Goal: Information Seeking & Learning: Learn about a topic

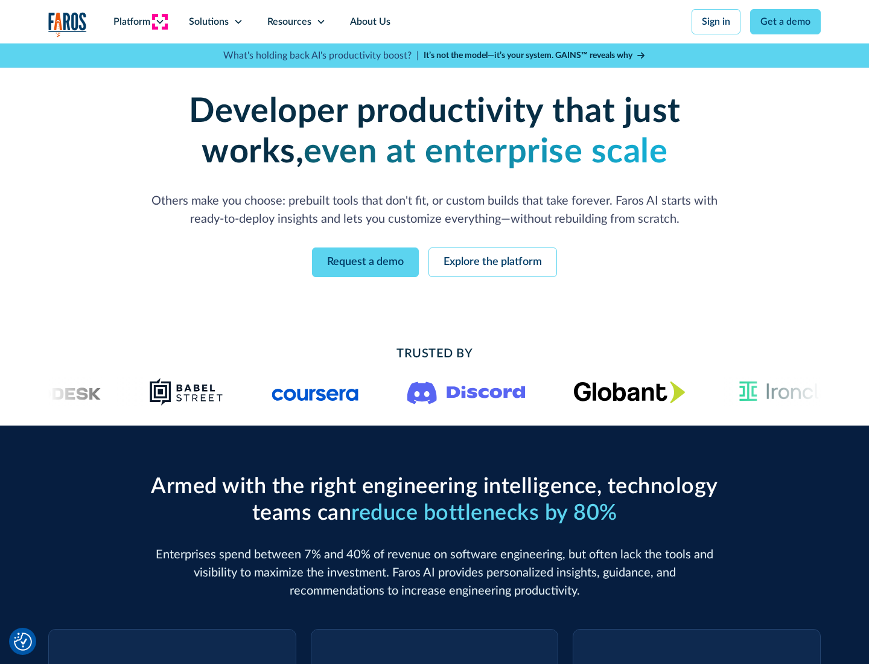
click at [159, 22] on icon at bounding box center [160, 22] width 10 height 10
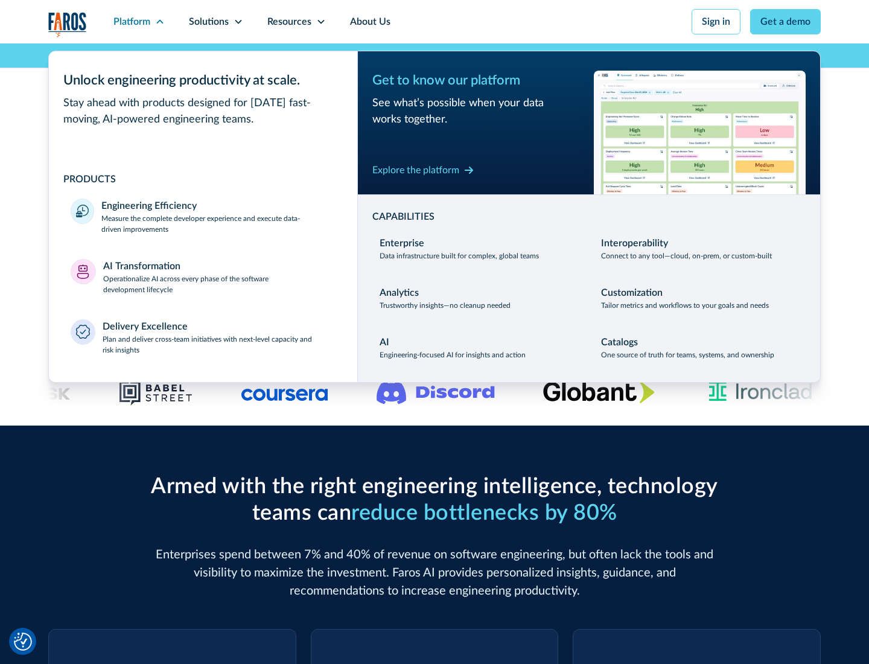
click at [218, 223] on p "Measure the complete developer experience and execute data-driven improvements" at bounding box center [218, 224] width 234 height 22
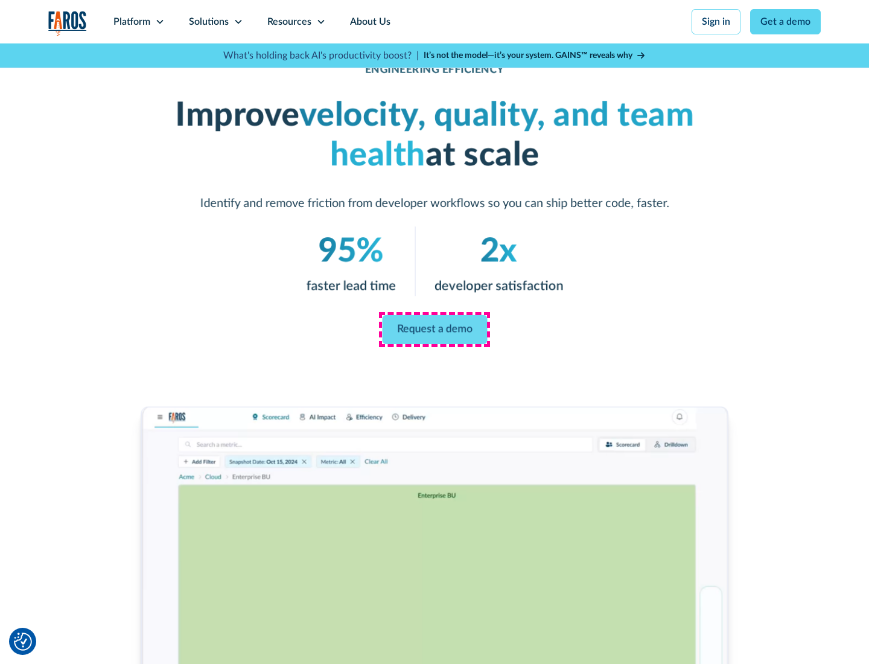
click at [434, 329] on link "Request a demo" at bounding box center [434, 329] width 105 height 29
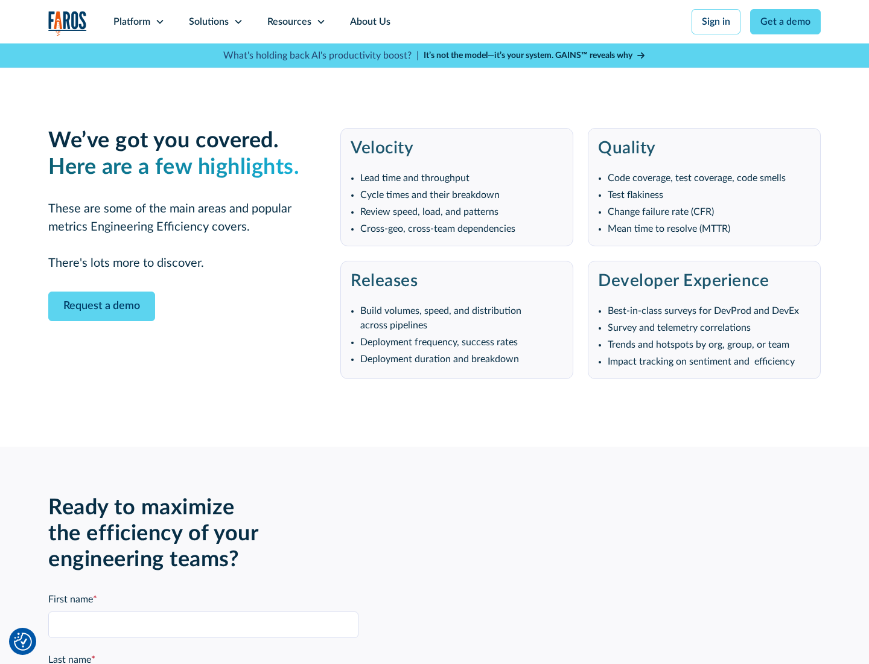
click at [159, 22] on icon at bounding box center [160, 22] width 10 height 10
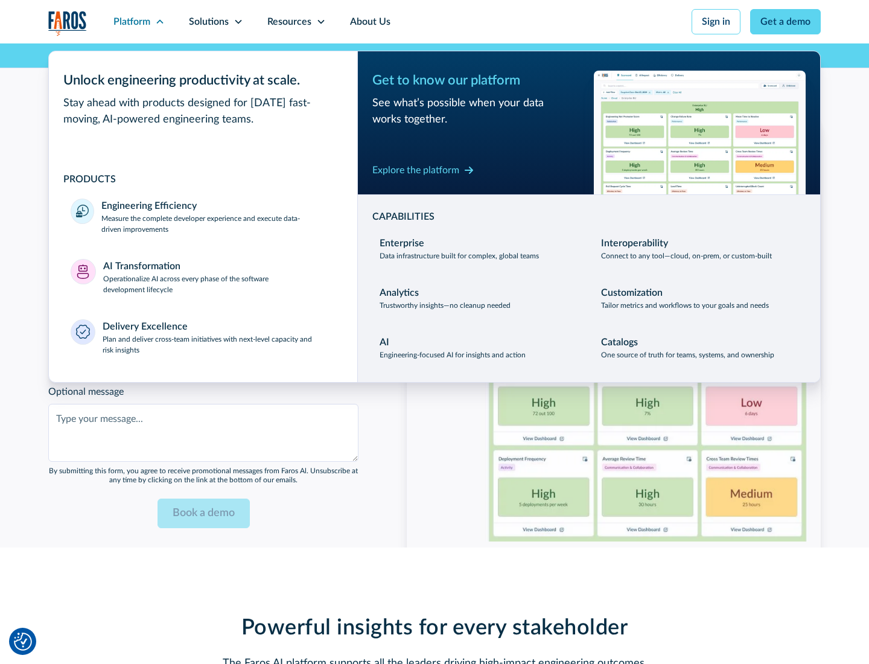
scroll to position [2647, 0]
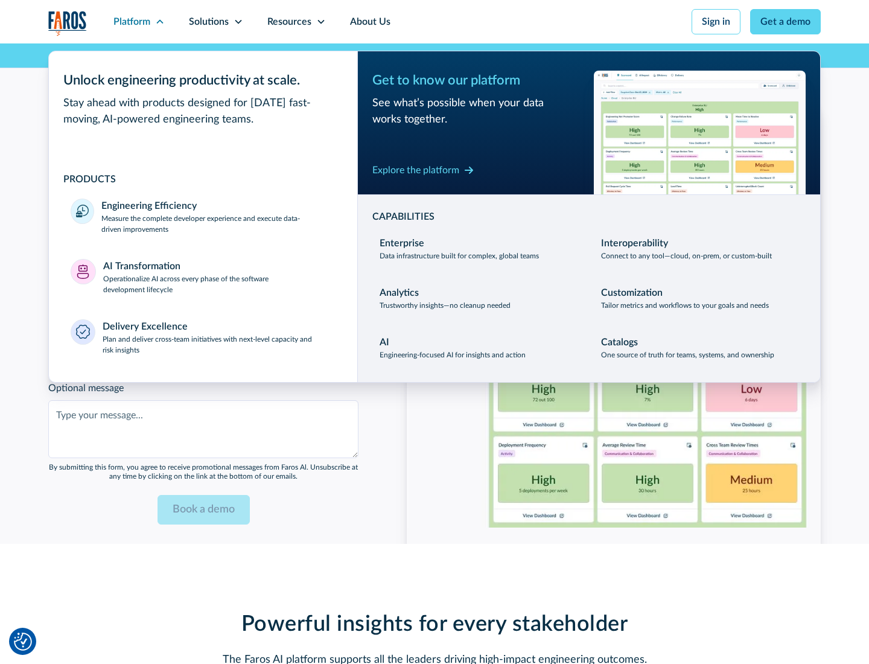
click at [219, 276] on p "Operationalize AI across every phase of the software development lifecycle" at bounding box center [219, 284] width 233 height 22
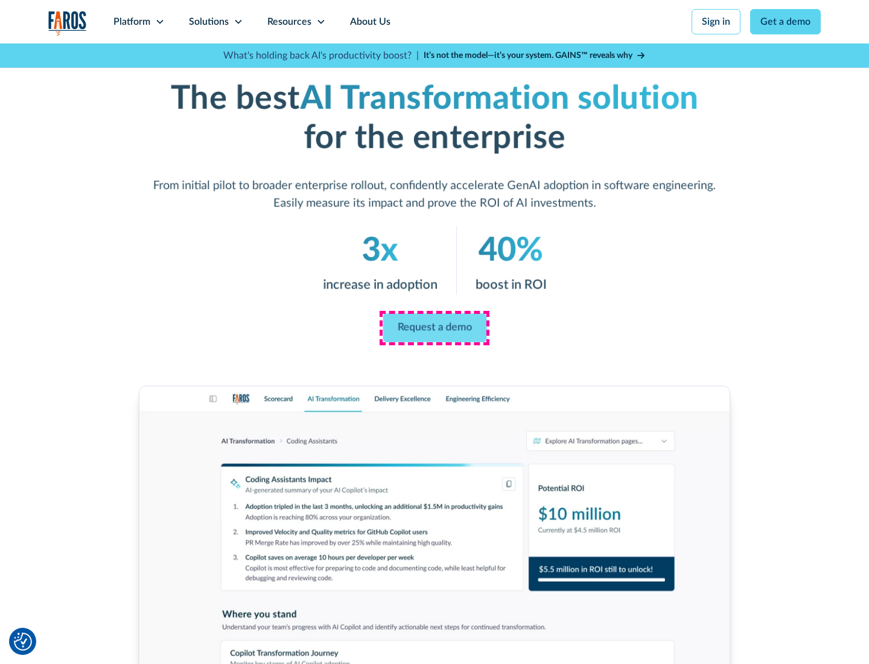
click at [434, 328] on link "Request a demo" at bounding box center [435, 328] width 104 height 29
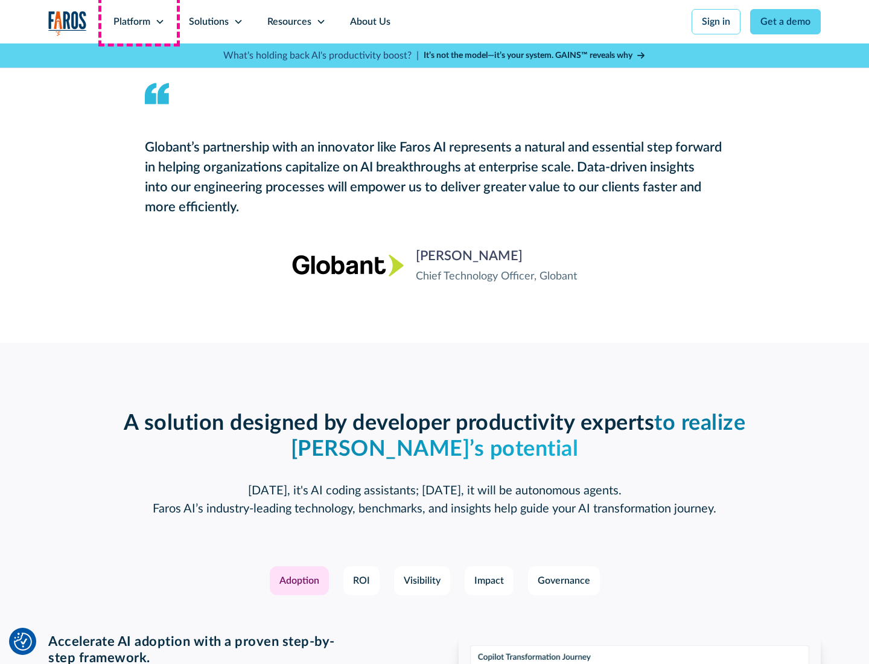
click at [139, 22] on div "Platform" at bounding box center [131, 21] width 37 height 14
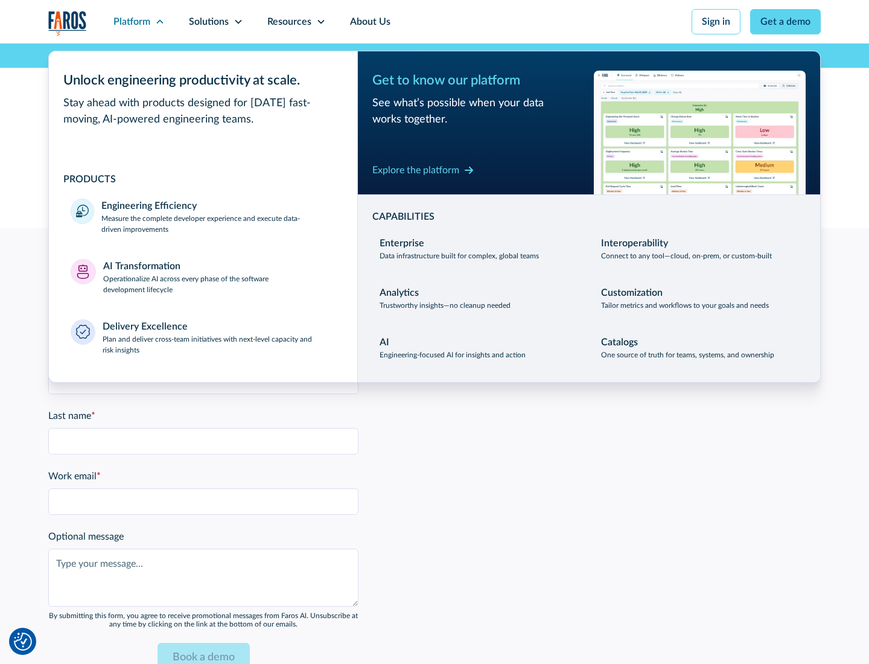
scroll to position [2937, 0]
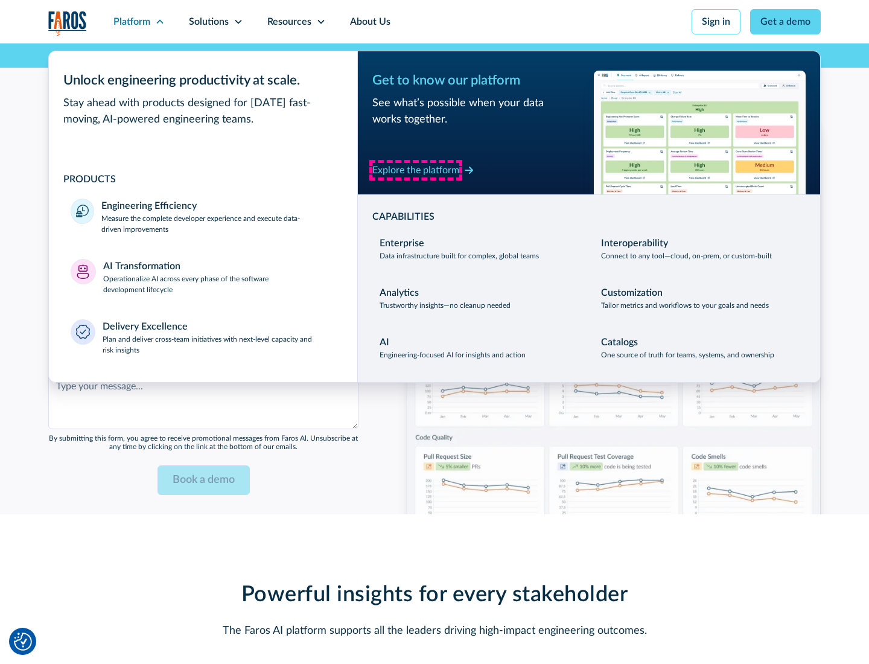
click at [416, 170] on div "Explore the platform" at bounding box center [415, 170] width 87 height 14
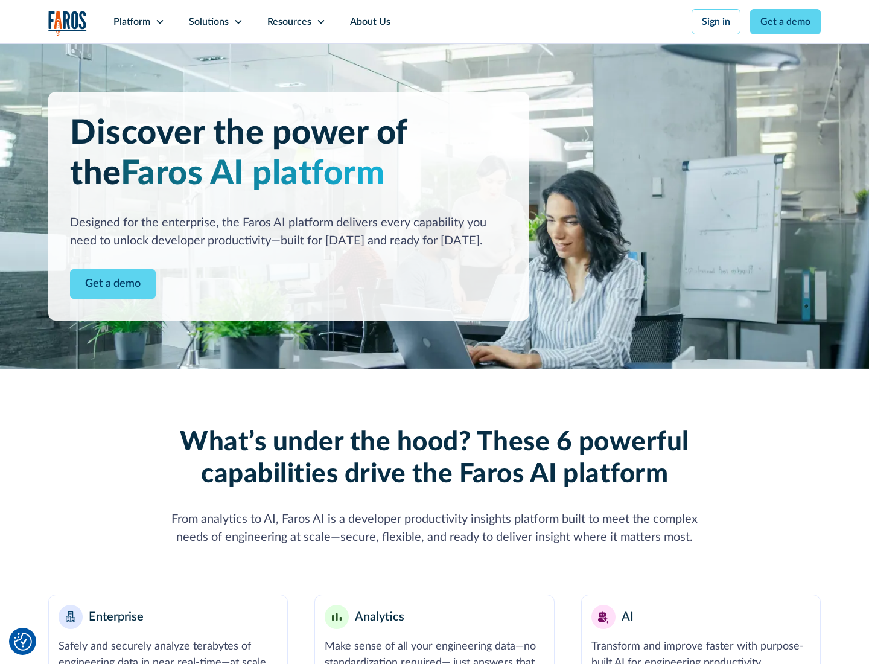
click at [113, 284] on link "Get a demo" at bounding box center [113, 284] width 86 height 30
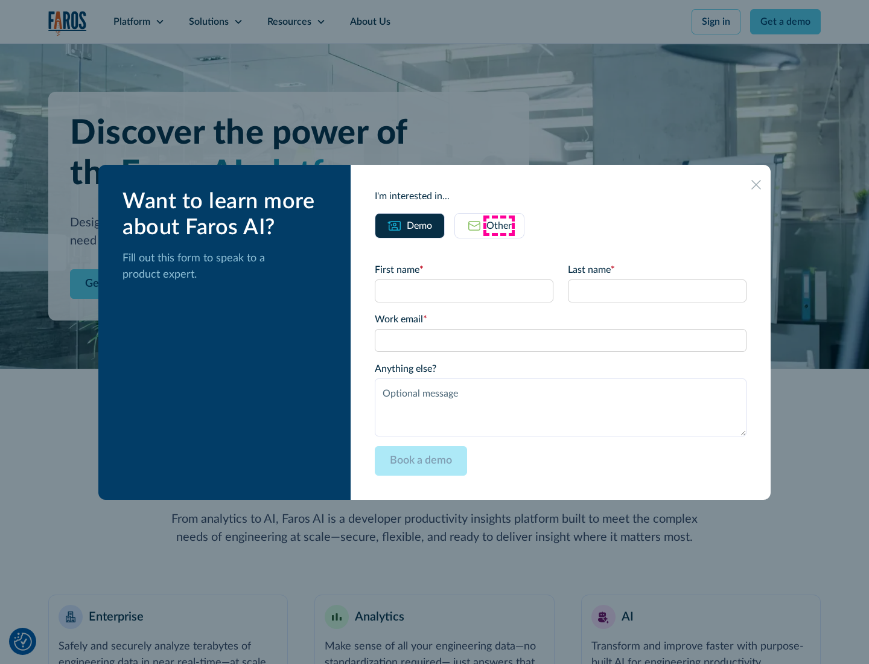
click at [499, 225] on div "Other" at bounding box center [498, 225] width 25 height 14
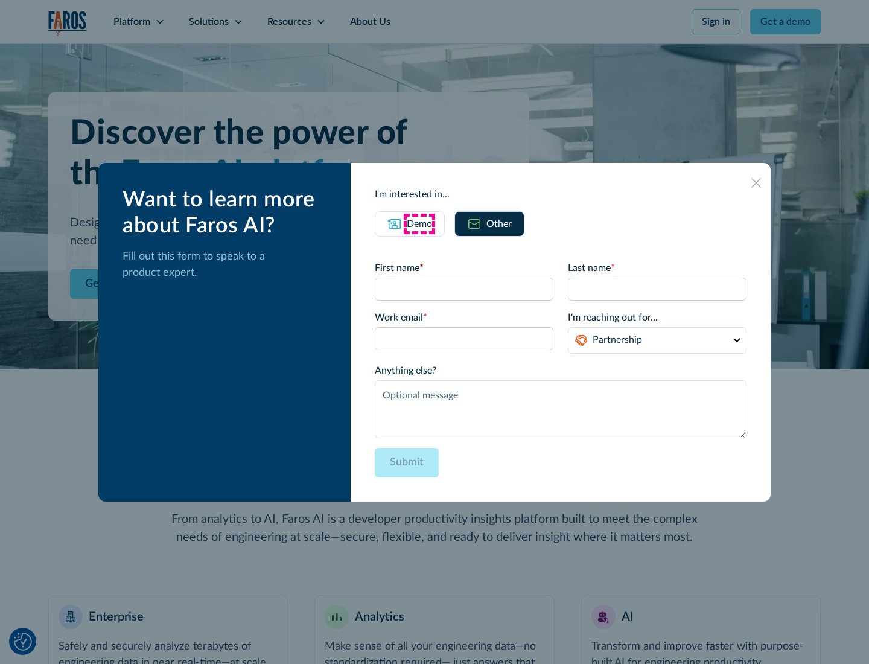
click at [419, 223] on div "Demo" at bounding box center [419, 224] width 25 height 14
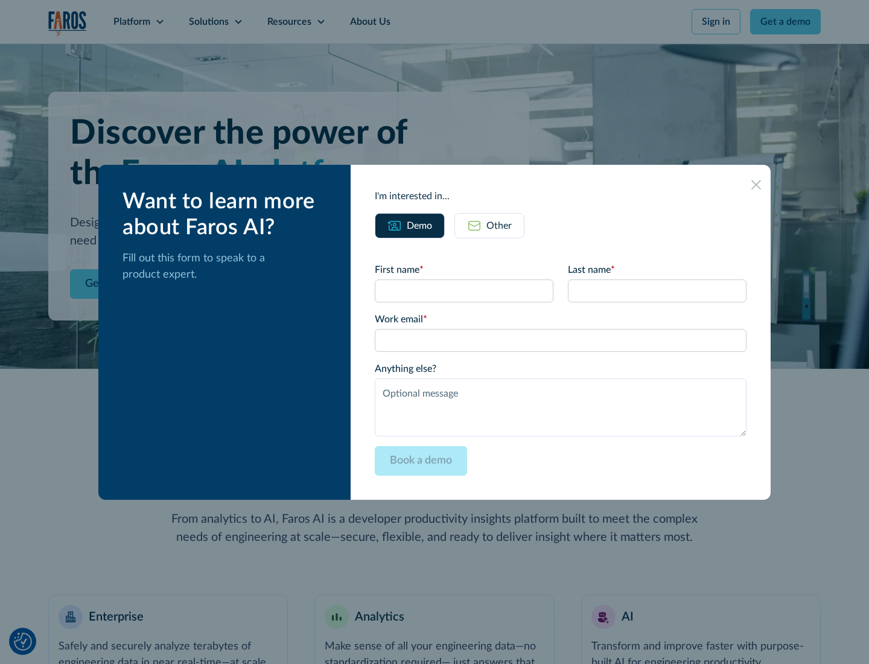
click at [756, 184] on icon at bounding box center [756, 185] width 10 height 10
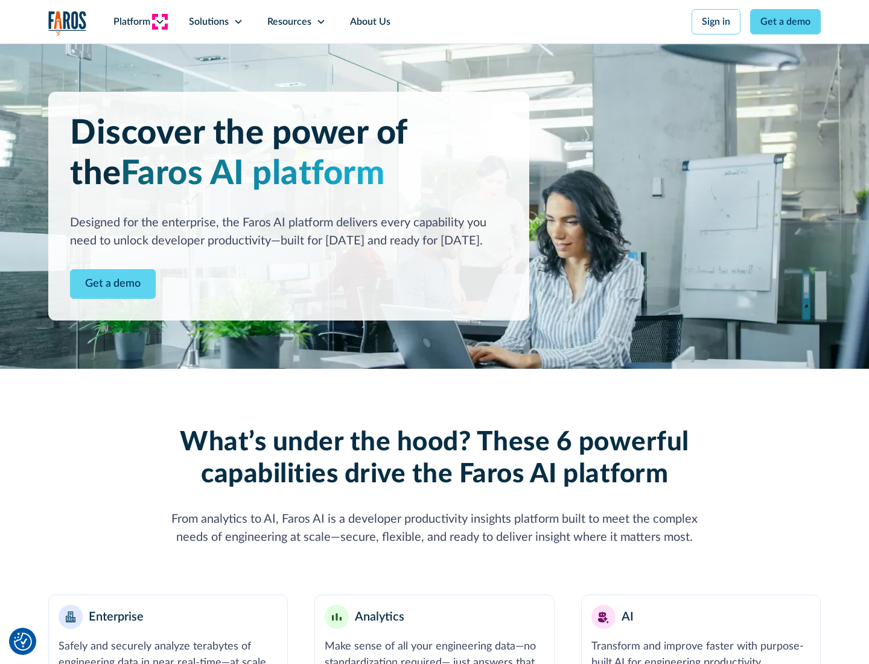
click at [159, 22] on icon at bounding box center [160, 22] width 10 height 10
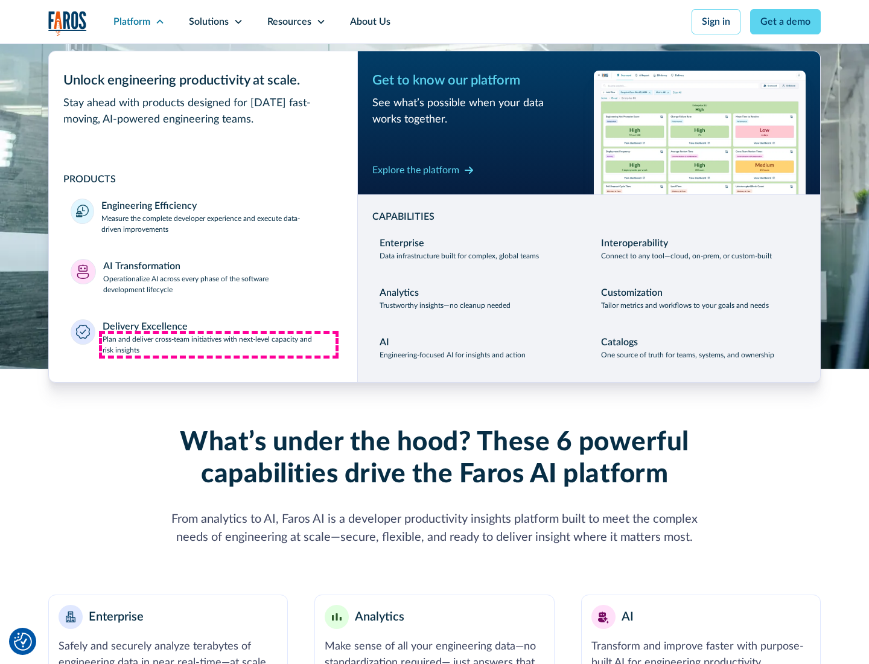
click at [218, 344] on p "Plan and deliver cross-team initiatives with next-level capacity and risk insig…" at bounding box center [220, 345] width 234 height 22
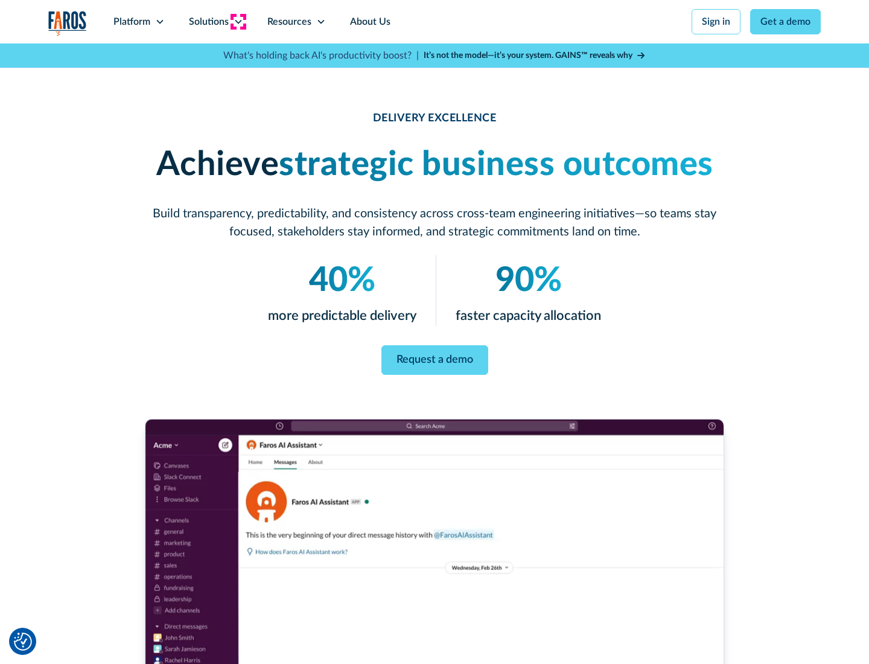
click at [238, 22] on icon at bounding box center [239, 22] width 10 height 10
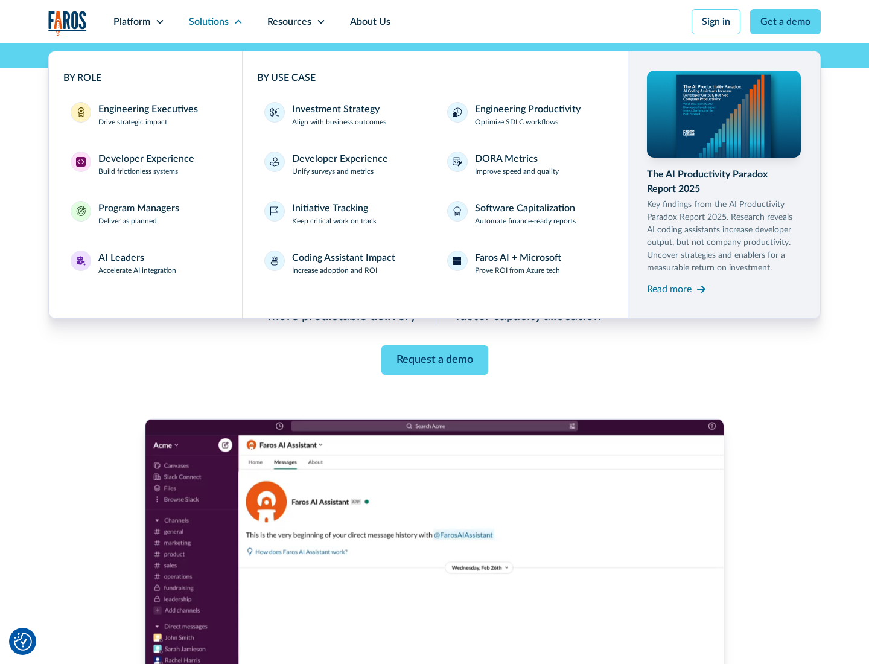
click at [145, 115] on div "Engineering Executives" at bounding box center [148, 109] width 100 height 14
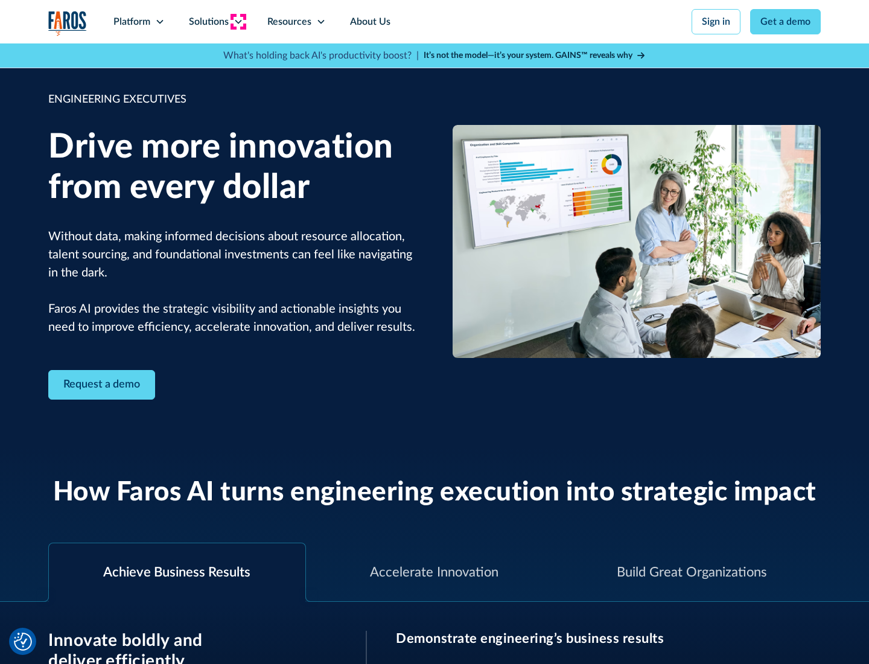
click at [238, 22] on icon at bounding box center [239, 22] width 10 height 10
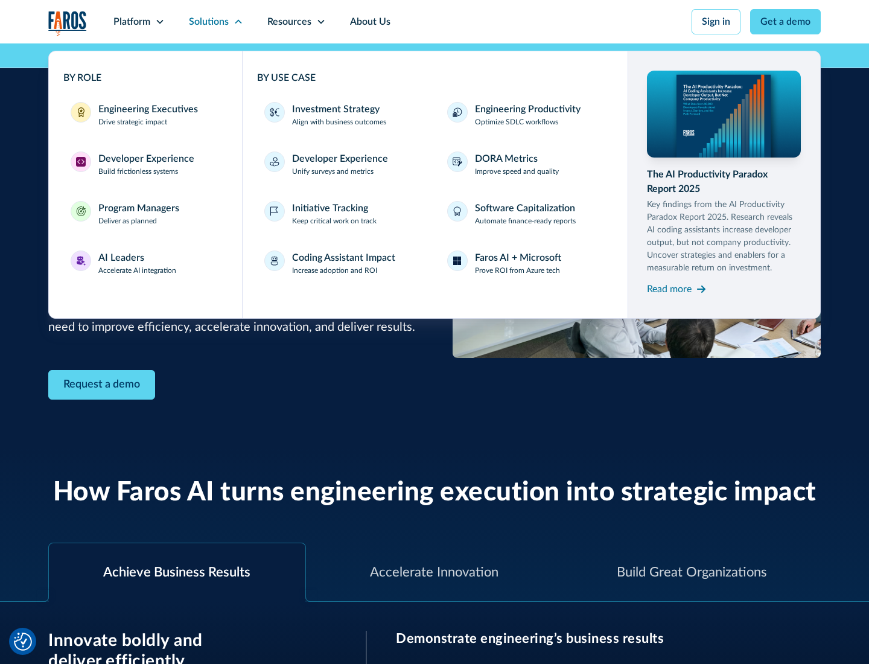
click at [145, 159] on div "Developer Experience" at bounding box center [146, 158] width 96 height 14
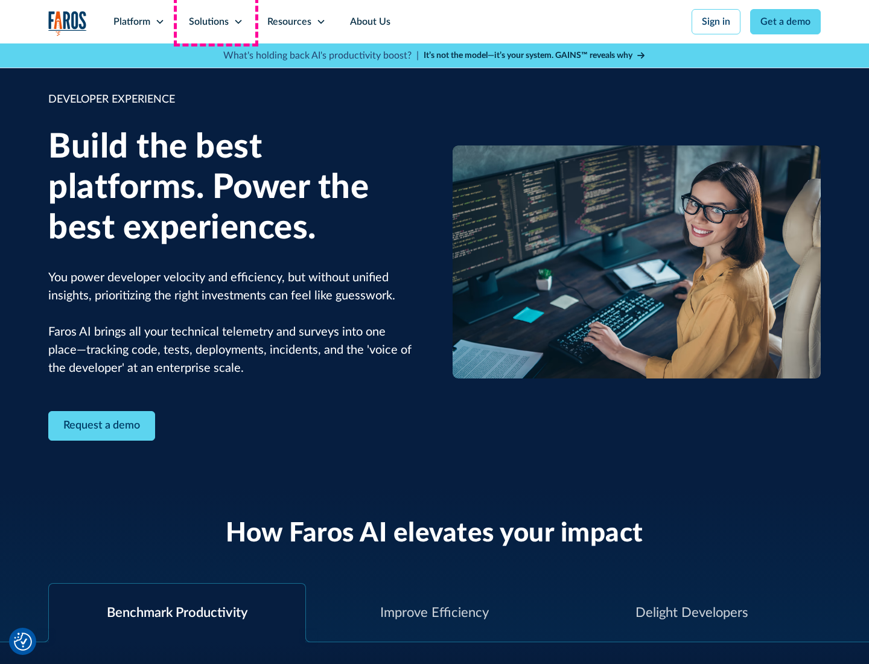
click at [215, 22] on div "Solutions" at bounding box center [209, 21] width 40 height 14
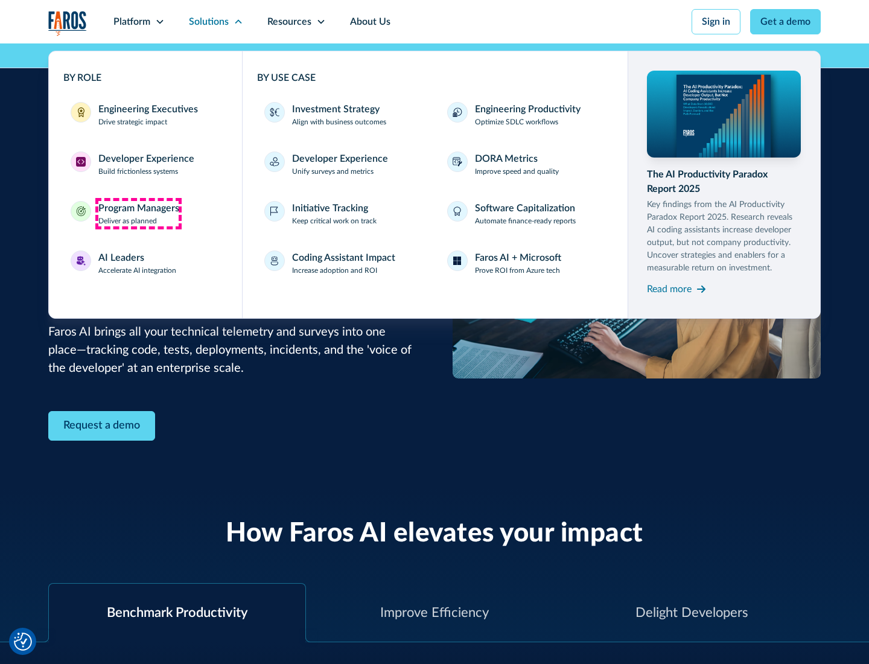
click at [138, 214] on div "Program Managers" at bounding box center [138, 208] width 81 height 14
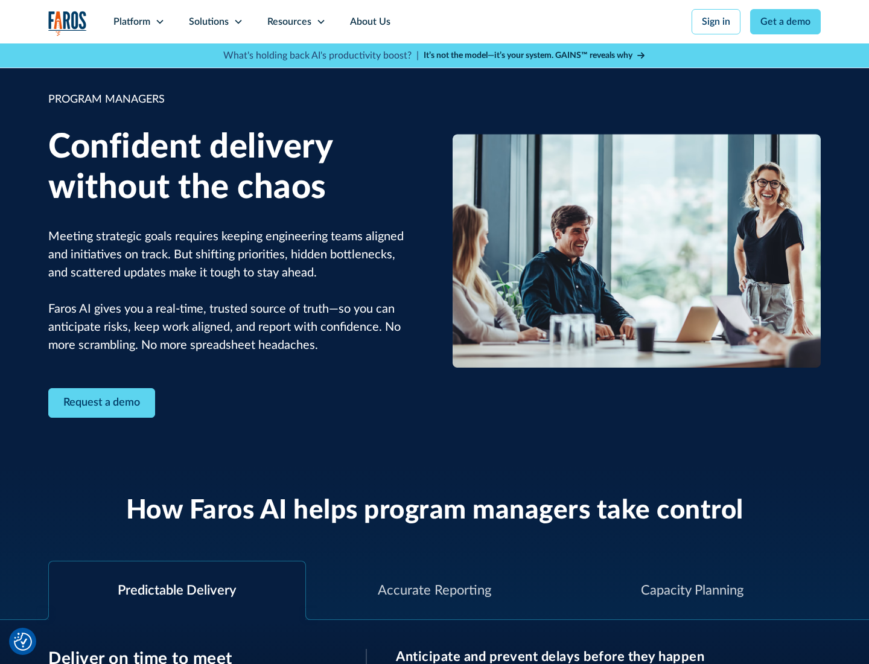
click at [238, 22] on icon at bounding box center [239, 22] width 10 height 10
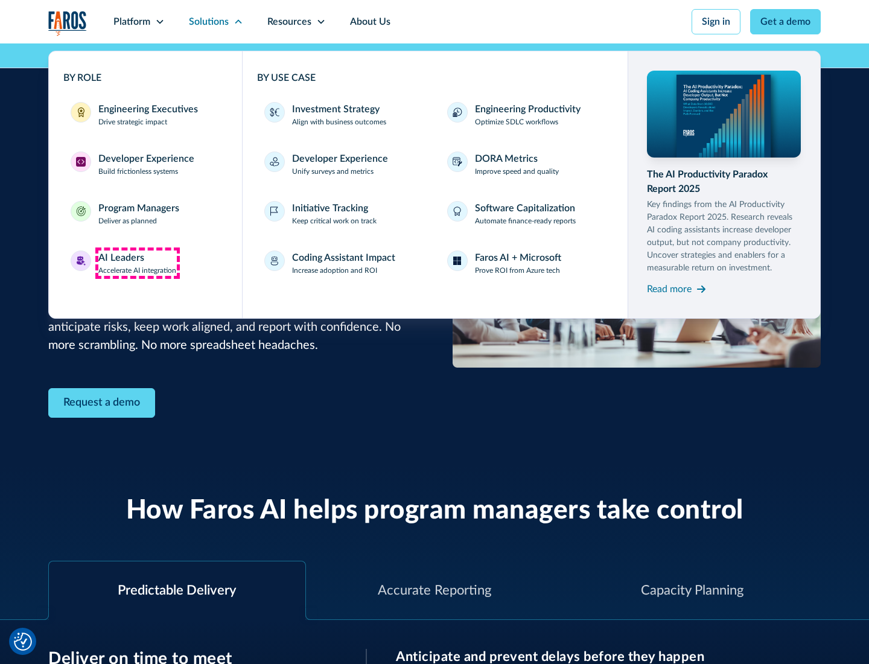
click at [138, 263] on div "AI Leaders" at bounding box center [121, 257] width 46 height 14
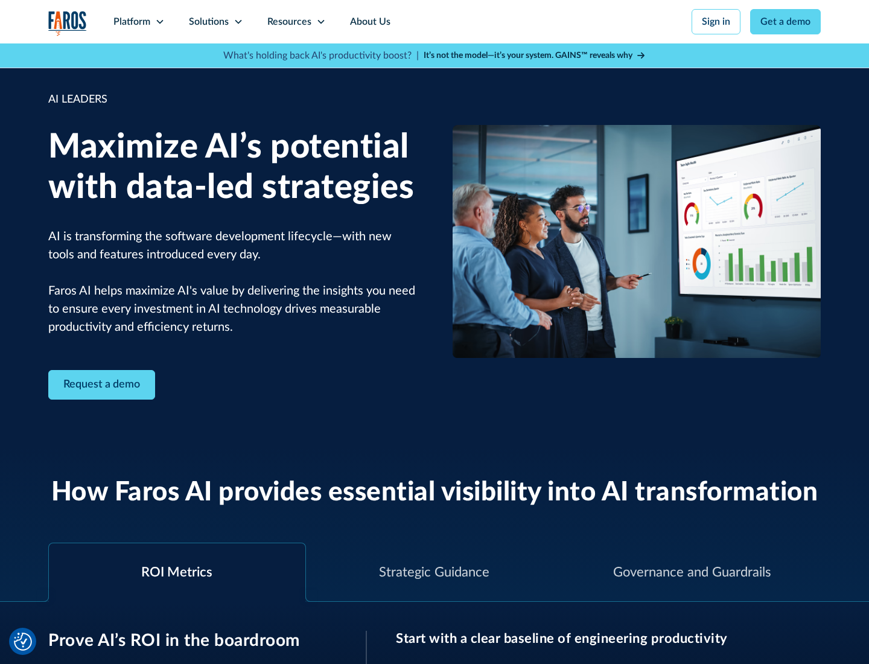
click at [238, 22] on icon at bounding box center [239, 22] width 10 height 10
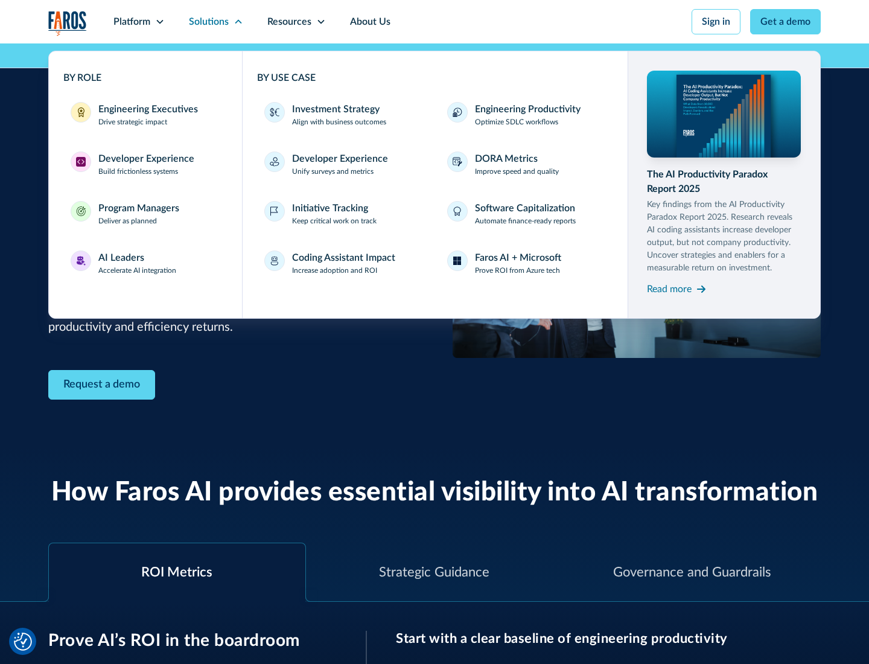
click at [334, 109] on div "Investment Strategy" at bounding box center [335, 109] width 87 height 14
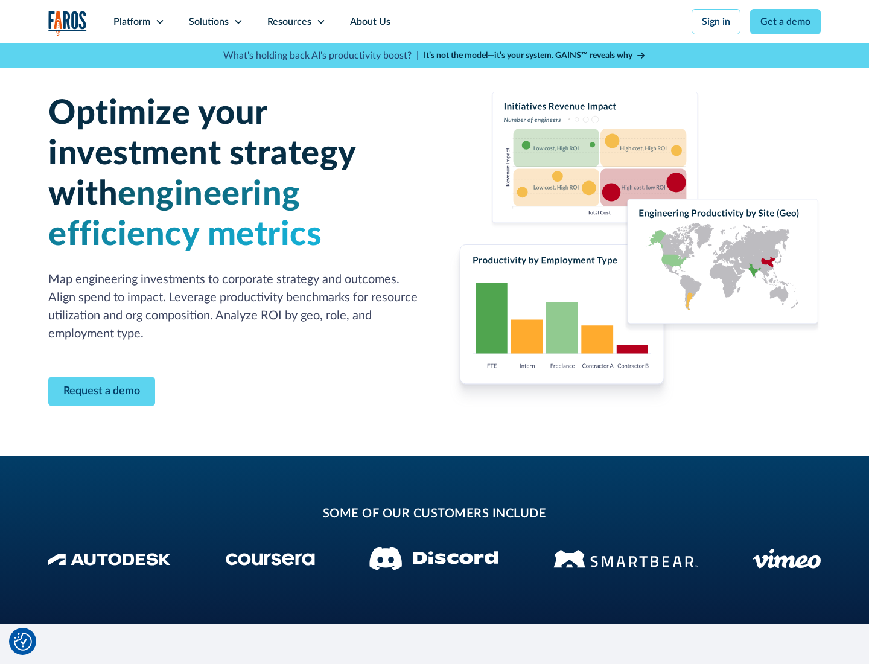
click at [238, 22] on icon at bounding box center [239, 22] width 10 height 10
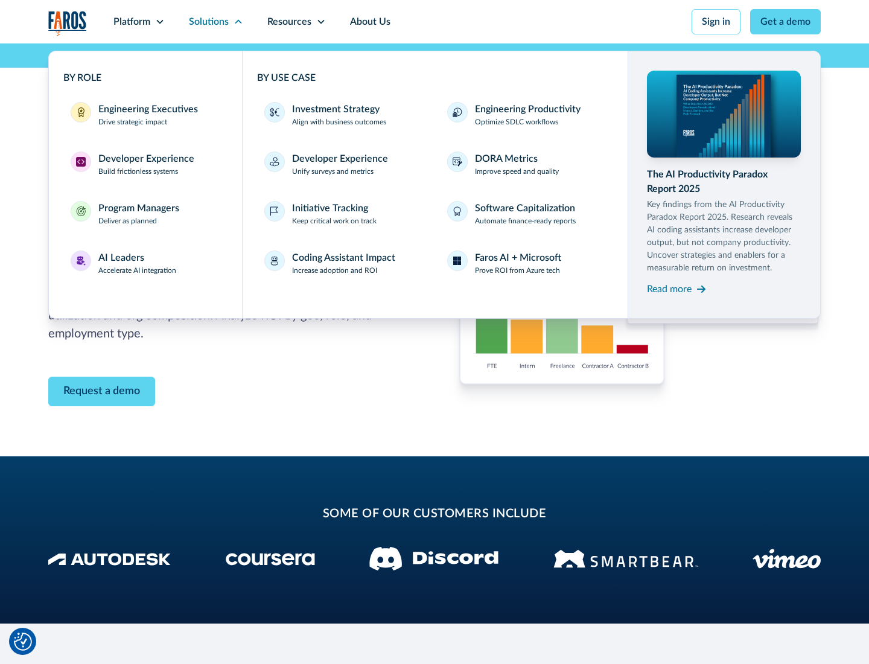
click at [517, 270] on p "Prove ROI from Azure tech" at bounding box center [517, 270] width 85 height 11
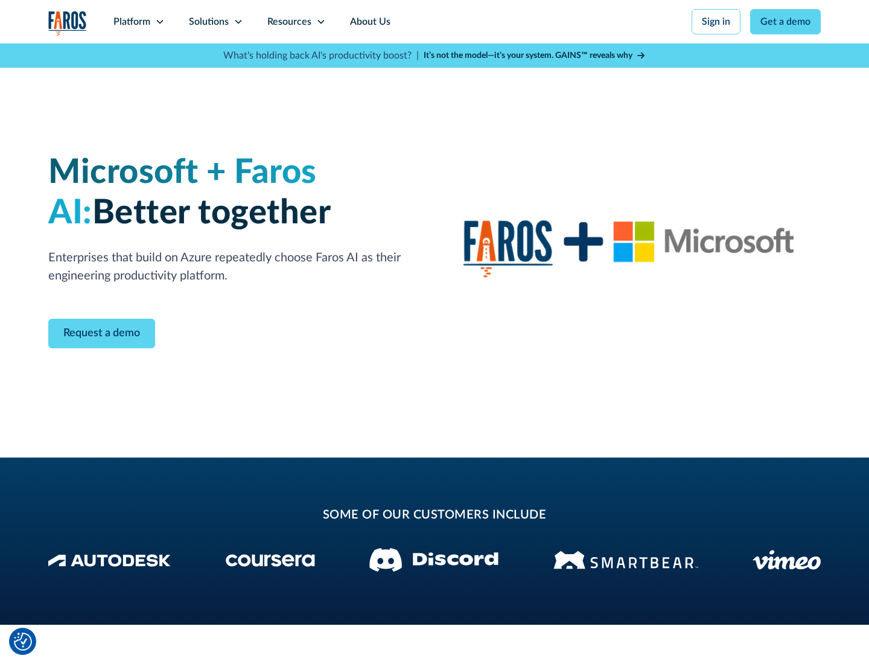
click at [238, 22] on icon at bounding box center [239, 22] width 10 height 10
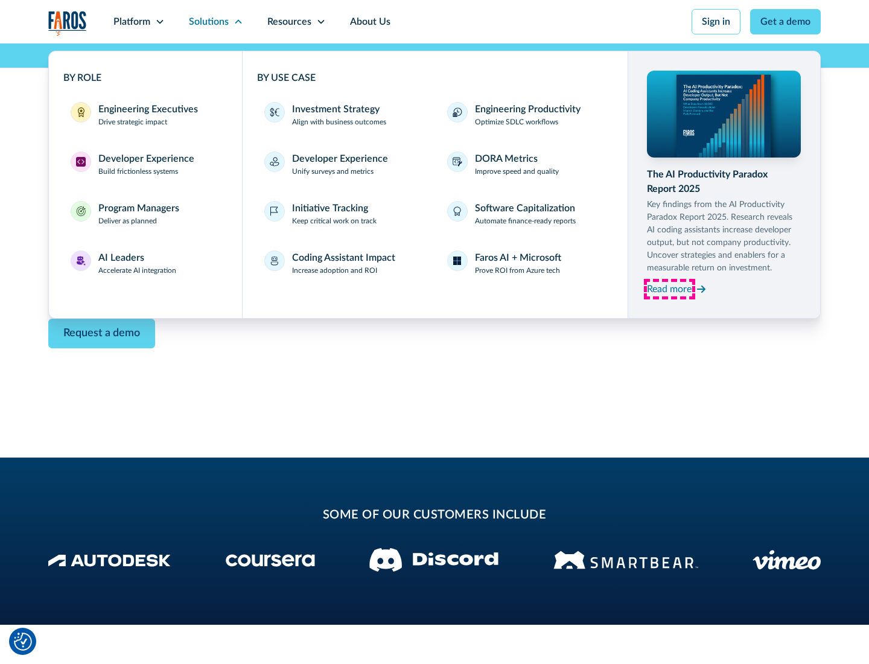
click at [669, 288] on div "Read more" at bounding box center [669, 289] width 45 height 14
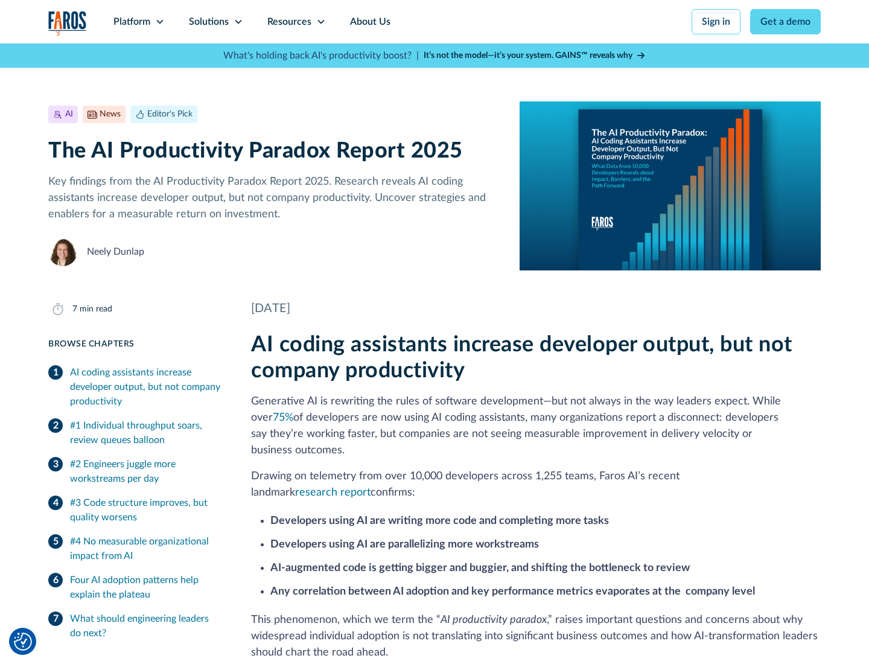
click at [320, 22] on icon at bounding box center [321, 22] width 10 height 10
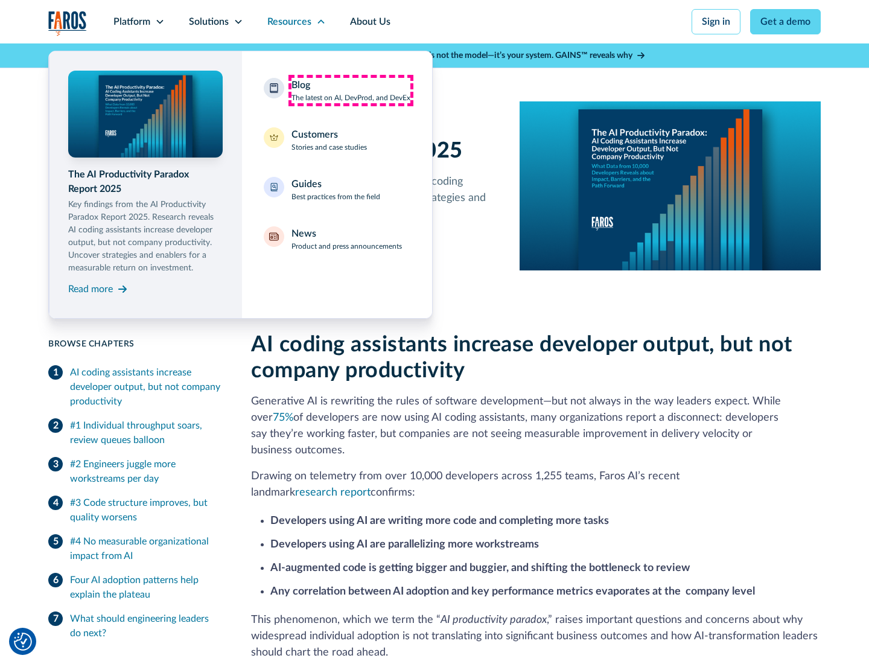
click at [351, 91] on div "Blog The latest on AI, DevProd, and DevEx" at bounding box center [350, 90] width 119 height 25
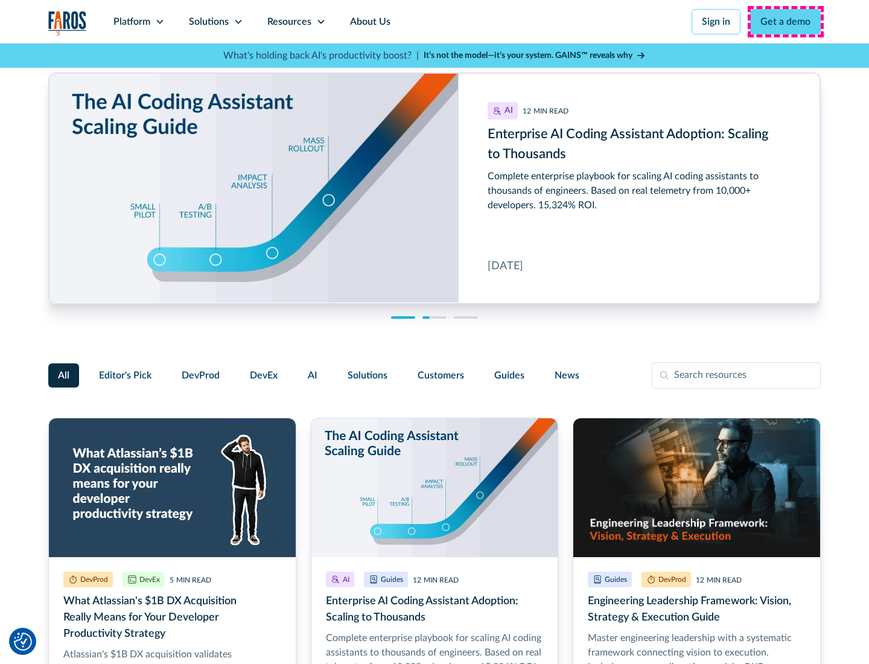
click at [786, 22] on link "Get a demo" at bounding box center [785, 21] width 71 height 25
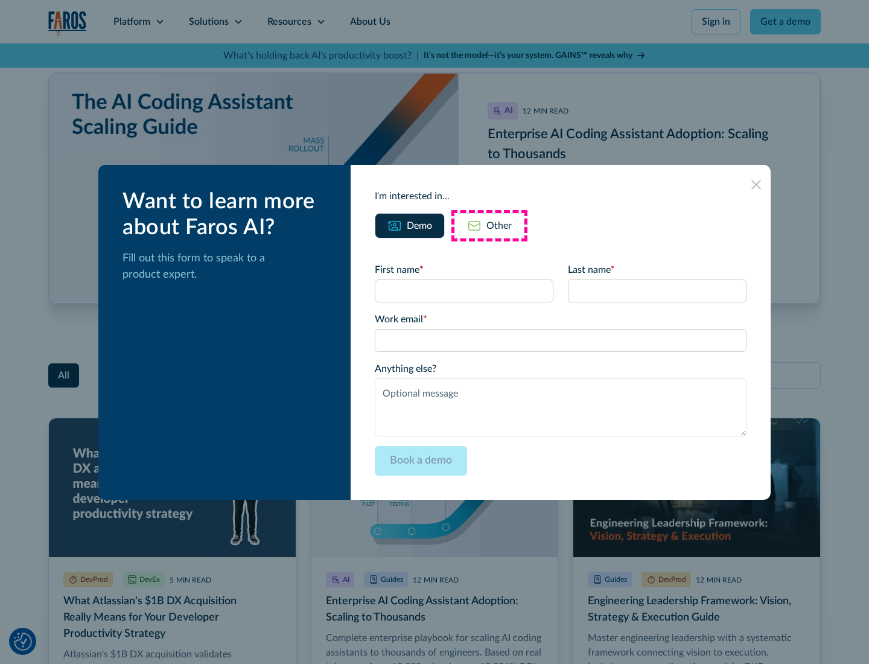
click at [489, 225] on div "Other" at bounding box center [498, 225] width 25 height 14
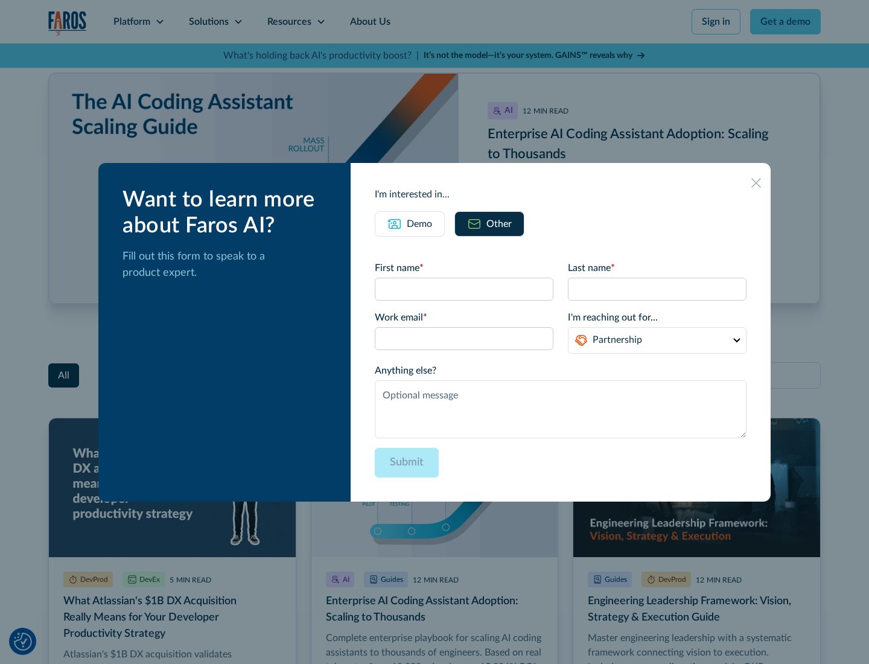
click at [756, 182] on icon at bounding box center [756, 183] width 10 height 10
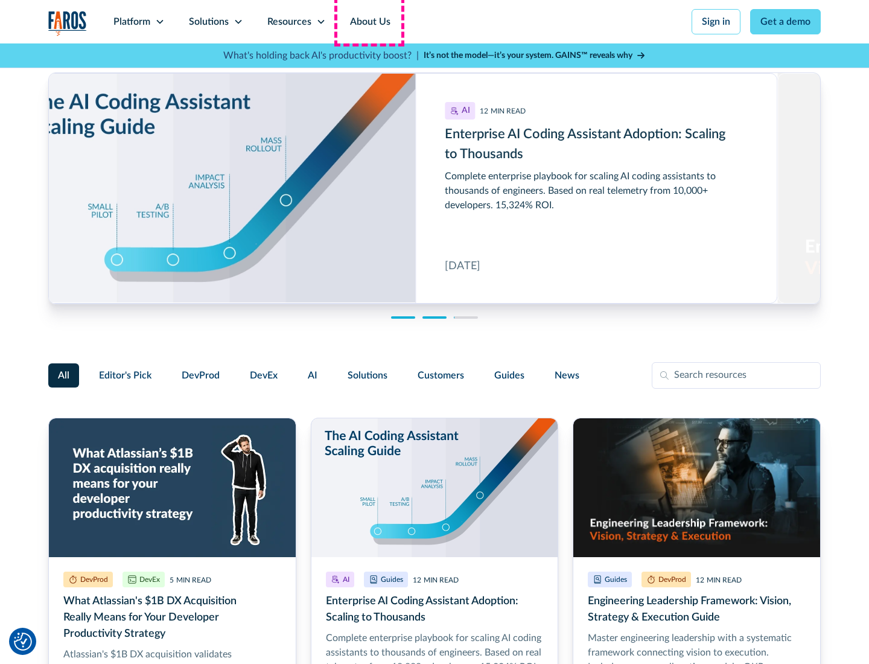
click at [369, 22] on link "About Us" at bounding box center [370, 21] width 65 height 43
